Goal: Information Seeking & Learning: Learn about a topic

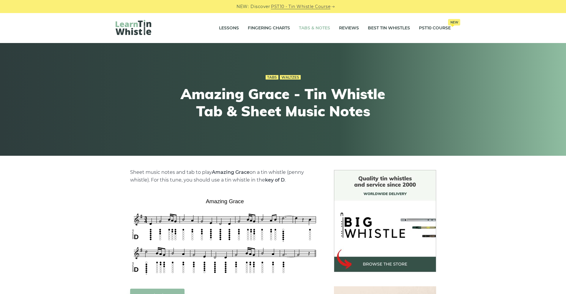
click at [320, 27] on link "Tabs & Notes" at bounding box center [314, 28] width 31 height 15
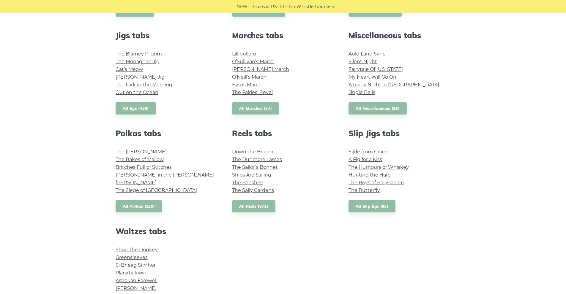
scroll to position [327, 0]
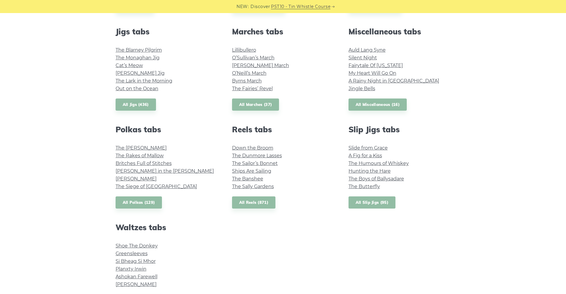
click at [373, 202] on link "All Slip Jigs (95)" at bounding box center [371, 203] width 47 height 12
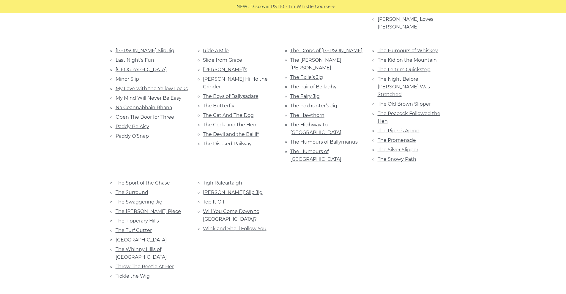
scroll to position [267, 0]
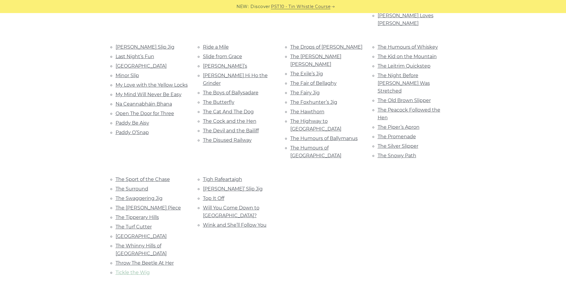
click at [139, 270] on link "Tickle the Wig" at bounding box center [133, 273] width 34 height 6
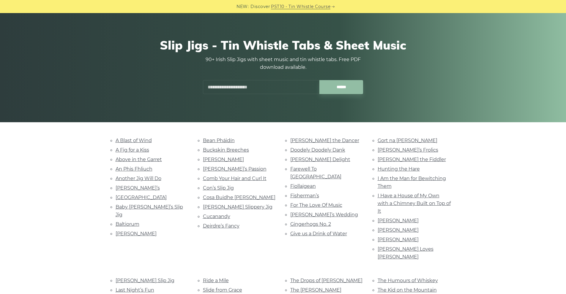
scroll to position [0, 0]
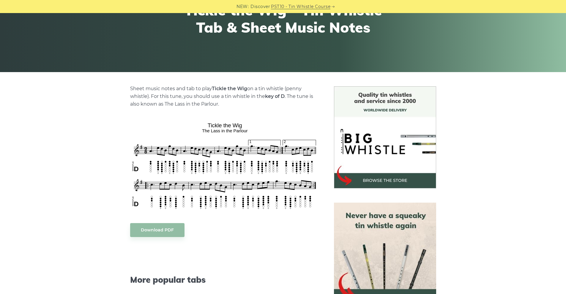
scroll to position [89, 0]
